Goal: Task Accomplishment & Management: Manage account settings

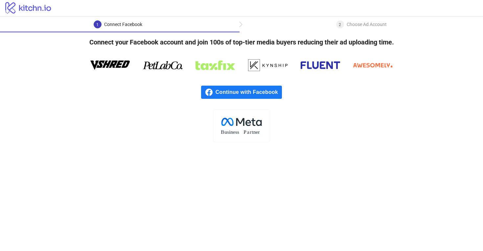
click at [243, 90] on span "Continue with Facebook" at bounding box center [249, 91] width 66 height 13
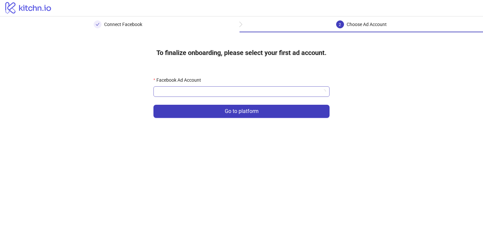
click at [232, 93] on input "Facebook Ad Account" at bounding box center [239, 91] width 162 height 10
click at [250, 58] on h4 "To finalize onboarding, please select your first ad account." at bounding box center [241, 53] width 191 height 20
click at [255, 95] on input "Facebook Ad Account" at bounding box center [239, 91] width 162 height 10
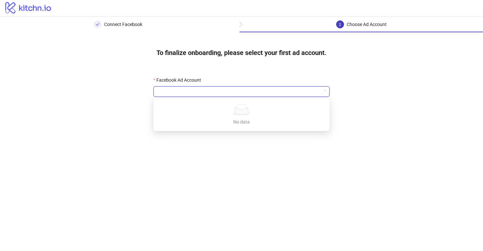
click at [227, 153] on main "Connect Facebook 2 Choose Ad Account To finalize onboarding, please select your…" at bounding box center [241, 133] width 483 height 234
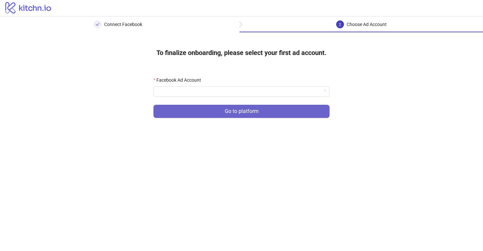
click at [253, 112] on span "Go to platform" at bounding box center [242, 111] width 34 height 6
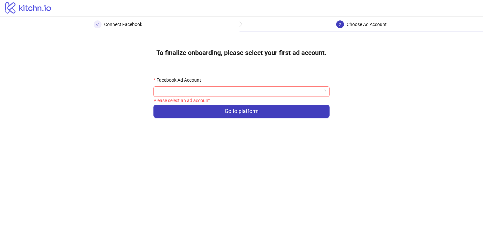
click at [232, 94] on input "Facebook Ad Account" at bounding box center [239, 91] width 162 height 10
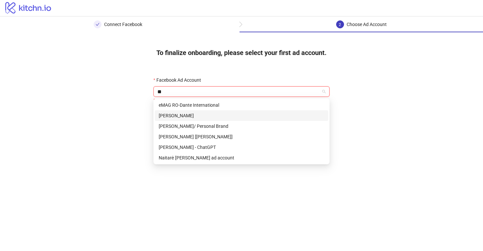
type input "***"
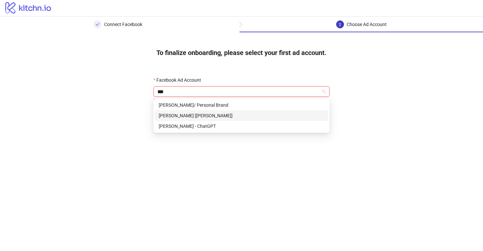
click at [200, 118] on div "[PERSON_NAME] [[PERSON_NAME]]" at bounding box center [242, 115] width 166 height 7
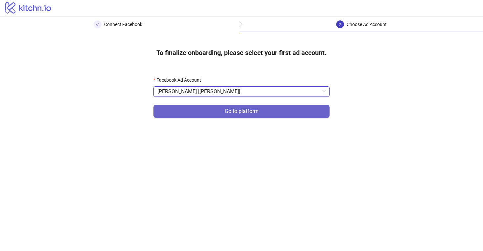
click at [212, 116] on button "Go to platform" at bounding box center [242, 111] width 176 height 13
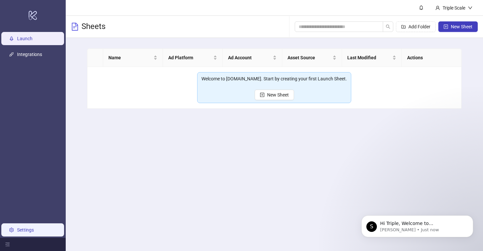
click at [34, 230] on link "Settings" at bounding box center [25, 229] width 17 height 5
